Goal: Find specific page/section: Find specific page/section

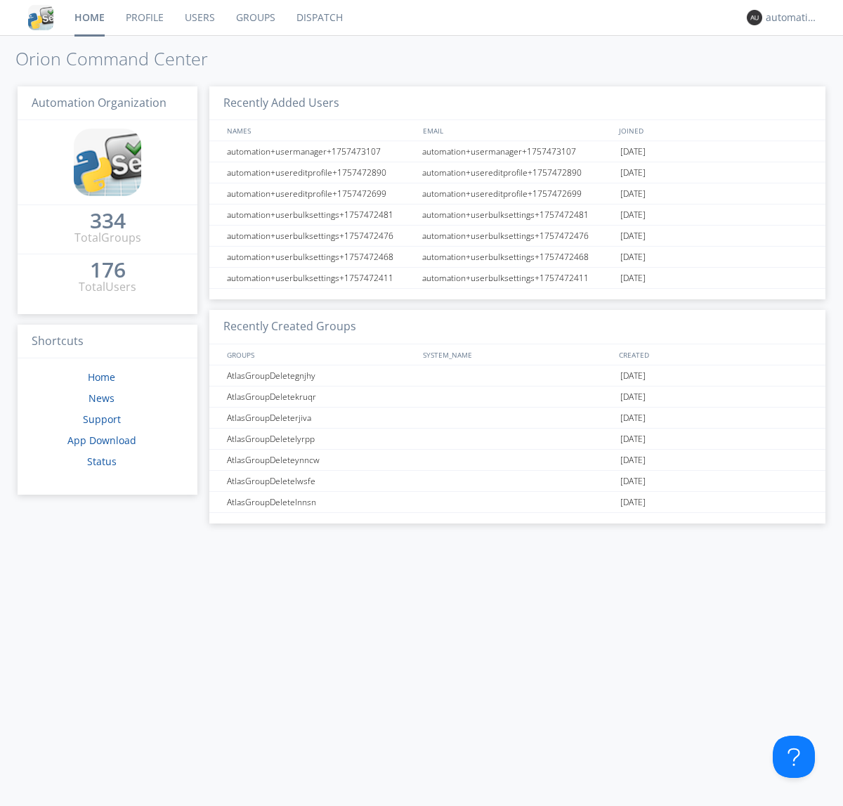
click at [318, 18] on link "Dispatch" at bounding box center [319, 17] width 67 height 35
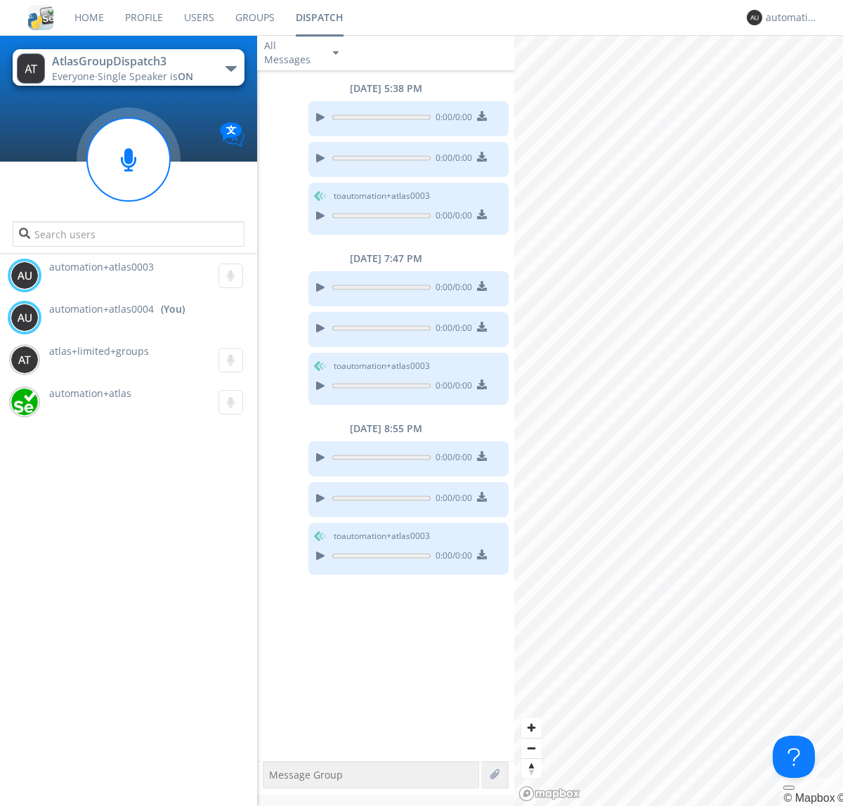
click at [230, 68] on div "button" at bounding box center [231, 69] width 11 height 6
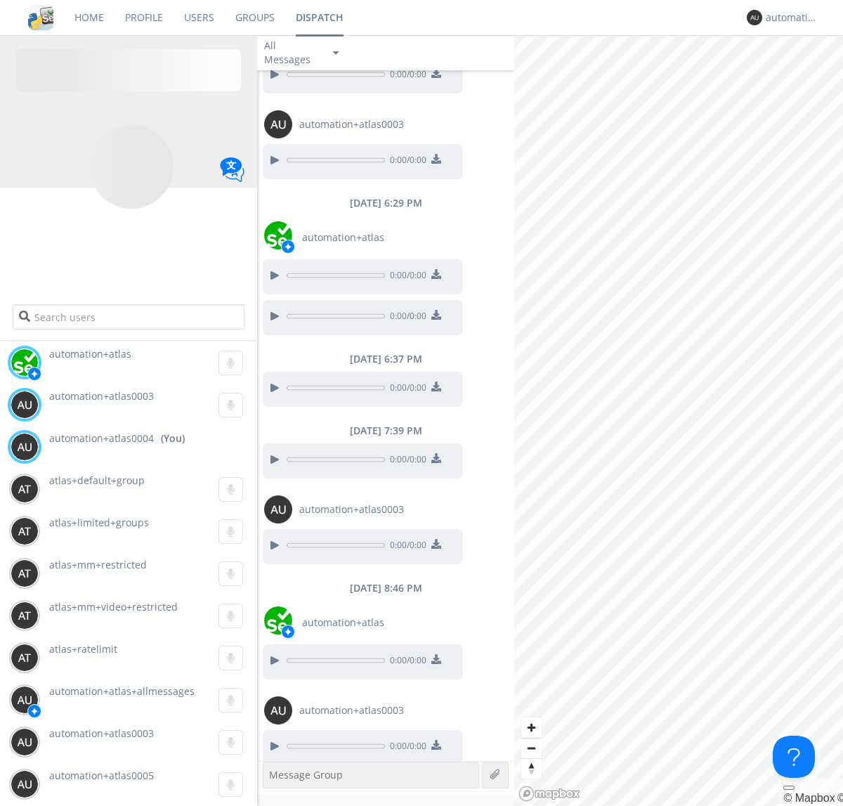
scroll to position [272, 0]
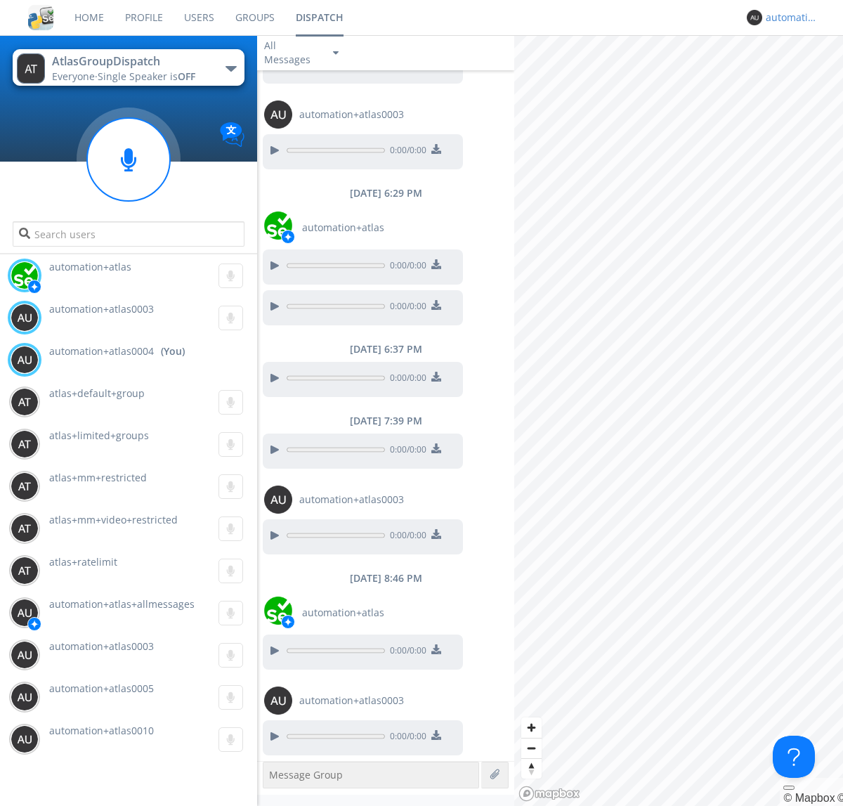
click at [788, 18] on div "automation+atlas0004" at bounding box center [792, 18] width 53 height 14
